Goal: Obtain resource: Obtain resource

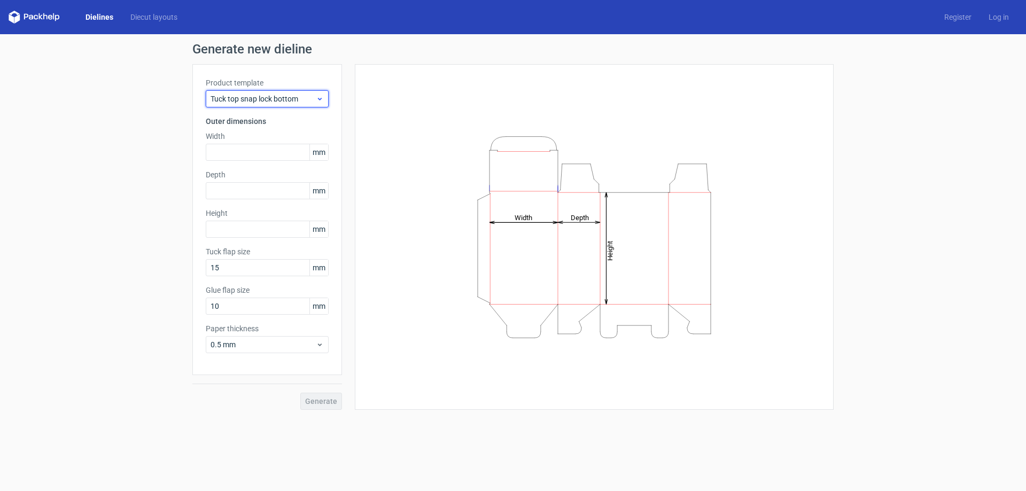
click at [263, 105] on div "Tuck top snap lock bottom" at bounding box center [267, 98] width 123 height 17
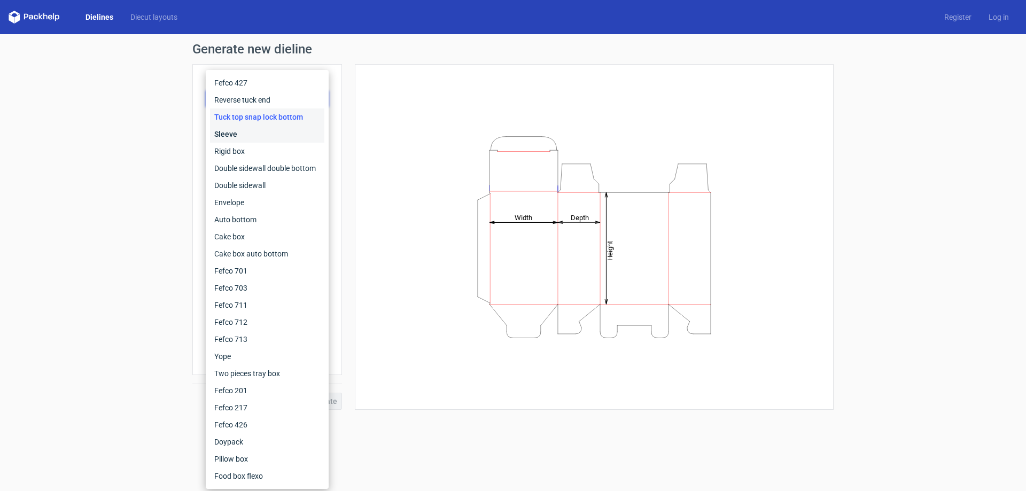
click at [252, 138] on div "Sleeve" at bounding box center [267, 134] width 114 height 17
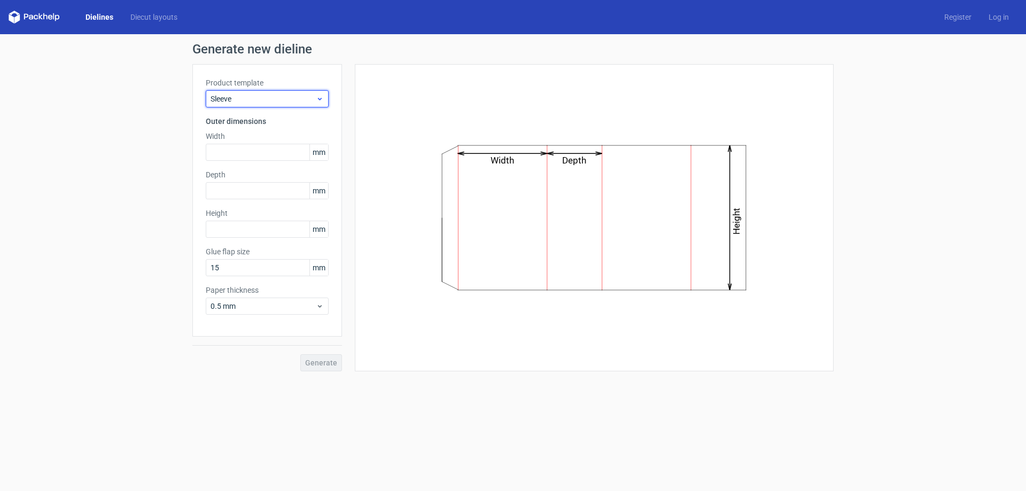
click at [254, 99] on span "Sleeve" at bounding box center [263, 99] width 105 height 11
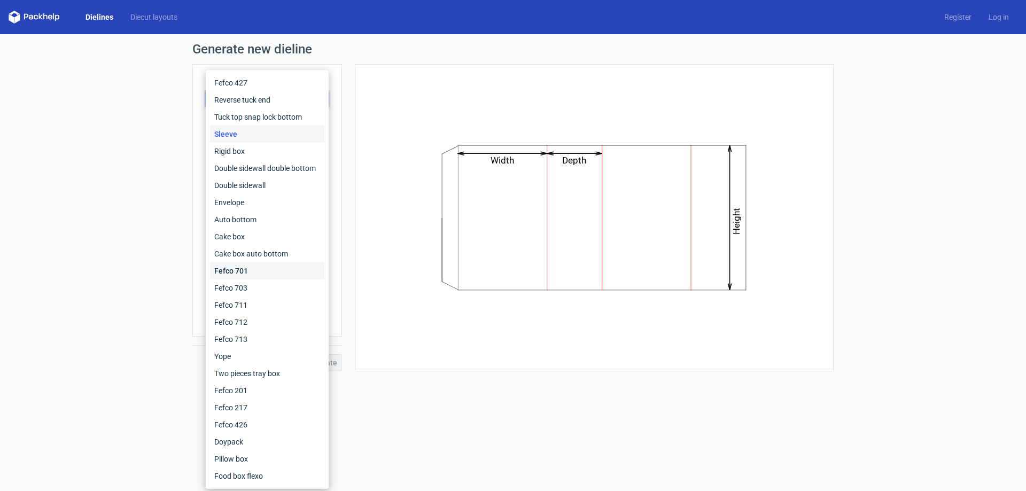
click at [254, 266] on div "Fefco 701" at bounding box center [267, 270] width 114 height 17
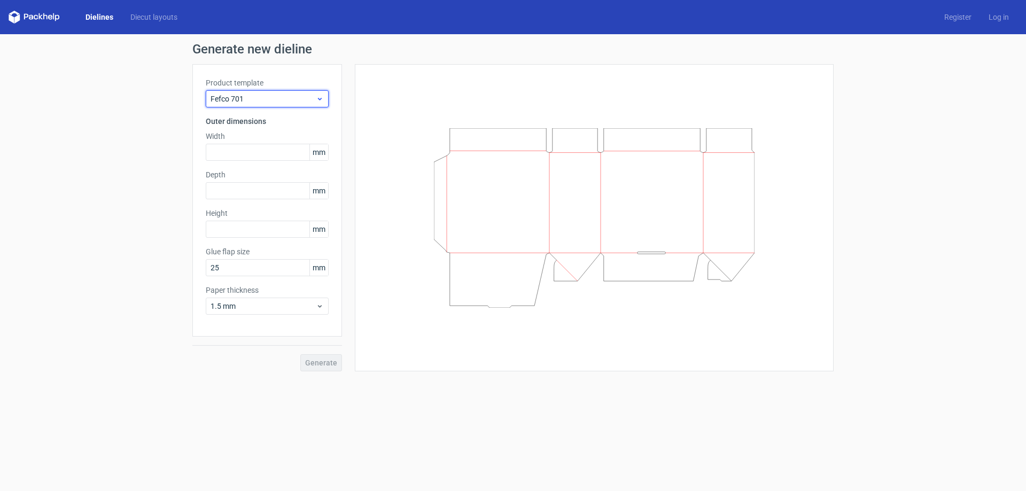
click at [268, 95] on span "Fefco 701" at bounding box center [263, 99] width 105 height 11
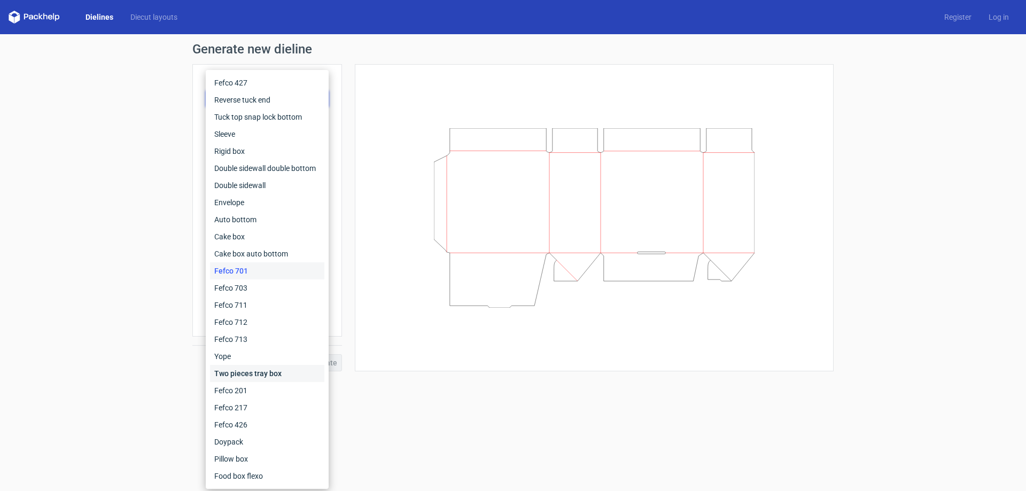
click at [254, 372] on div "Two pieces tray box" at bounding box center [267, 373] width 114 height 17
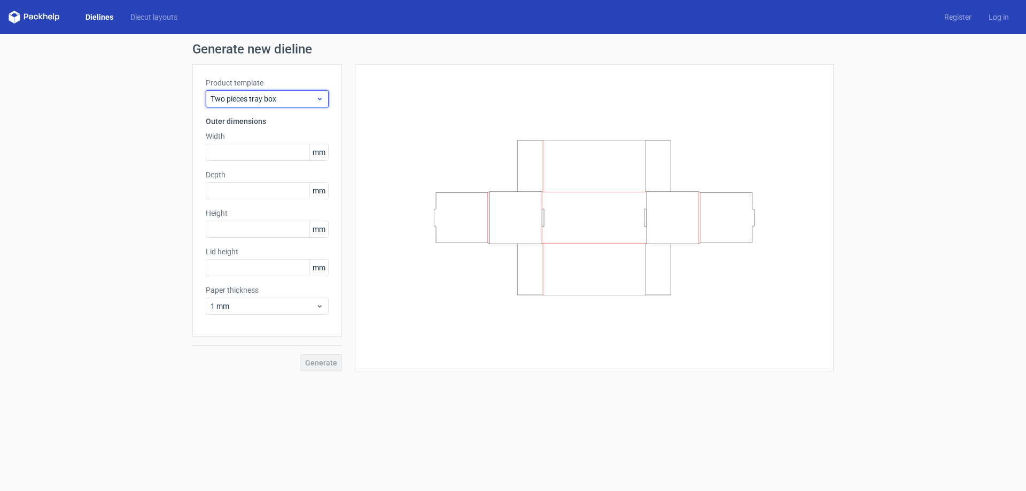
click at [259, 100] on span "Two pieces tray box" at bounding box center [263, 99] width 105 height 11
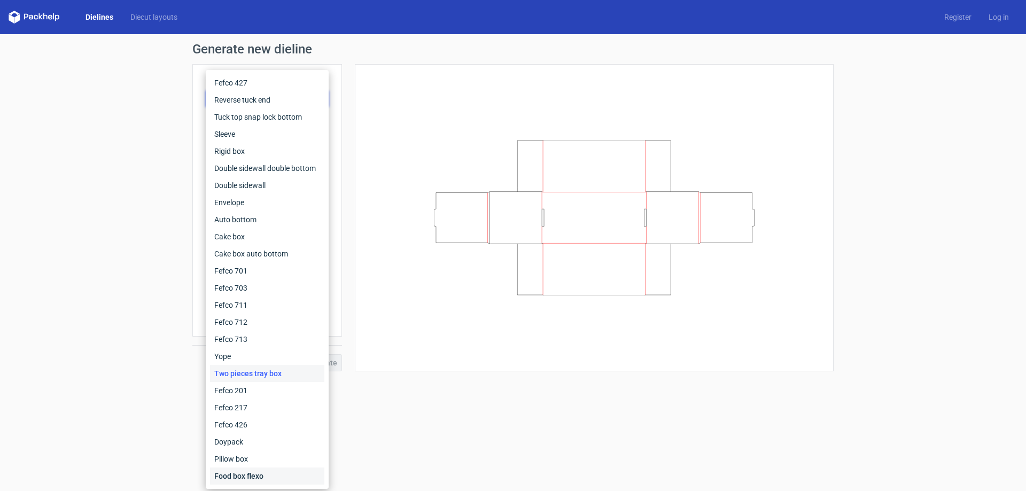
click at [246, 473] on div "Food box flexo" at bounding box center [267, 476] width 114 height 17
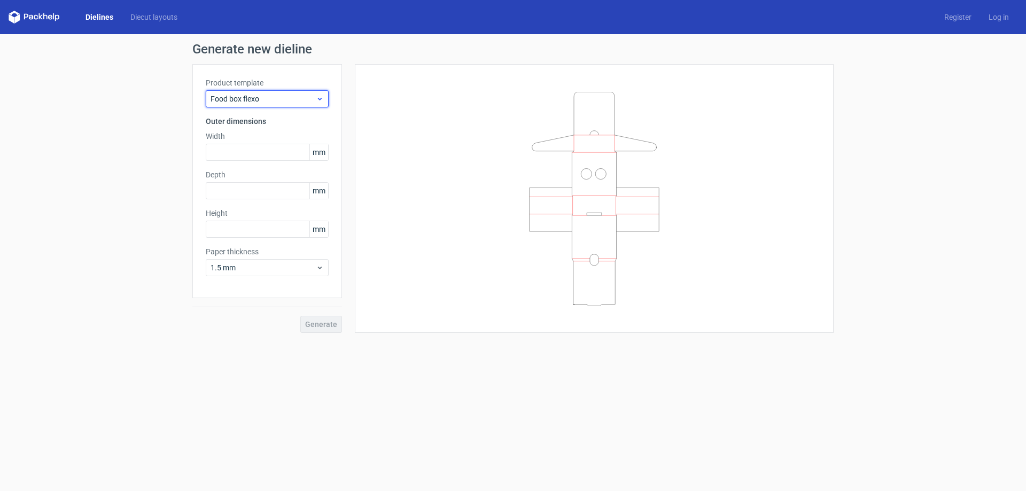
click at [245, 97] on span "Food box flexo" at bounding box center [263, 99] width 105 height 11
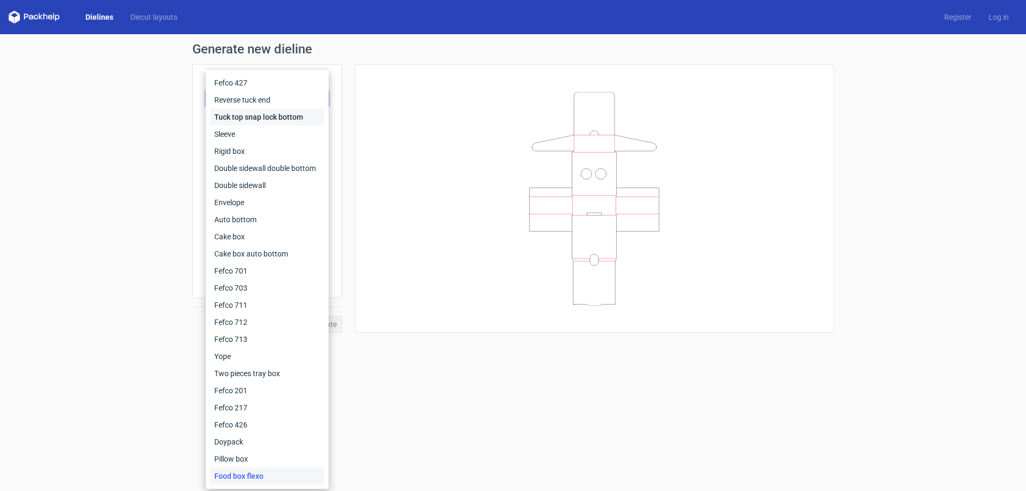
click at [243, 116] on div "Tuck top snap lock bottom" at bounding box center [267, 116] width 114 height 17
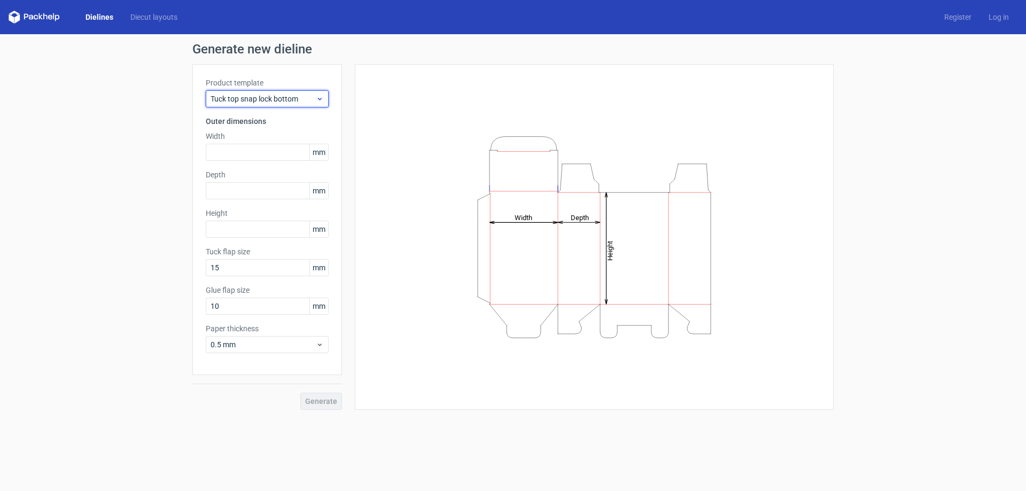
click at [245, 102] on span "Tuck top snap lock bottom" at bounding box center [263, 99] width 105 height 11
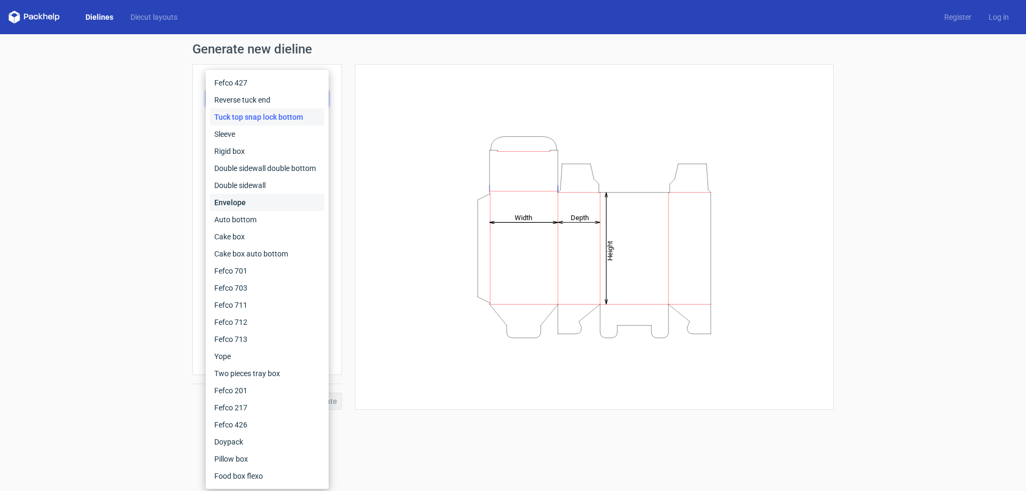
click at [238, 197] on div "Envelope" at bounding box center [267, 202] width 114 height 17
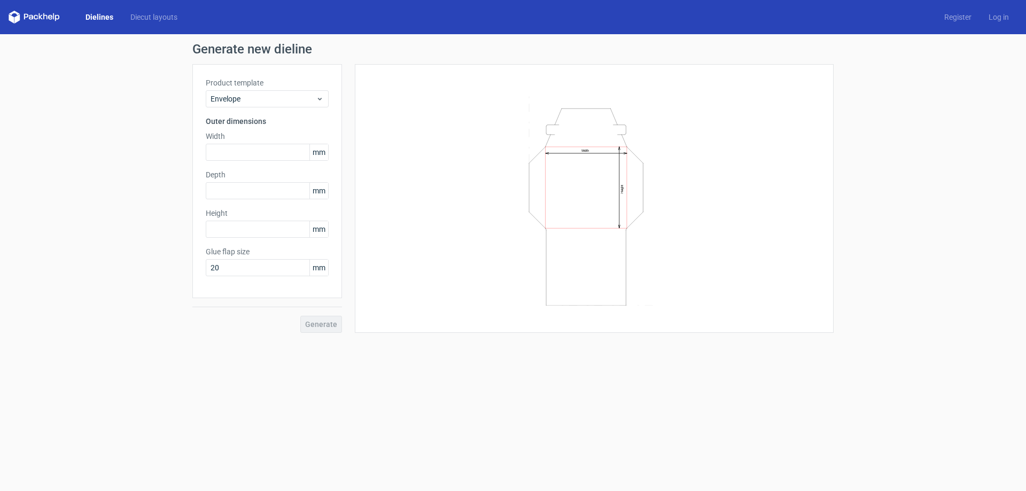
click at [155, 10] on div "Dielines Diecut layouts Register Log in" at bounding box center [513, 17] width 1026 height 34
click at [164, 13] on link "Diecut layouts" at bounding box center [154, 17] width 64 height 11
